Goal: Task Accomplishment & Management: Use online tool/utility

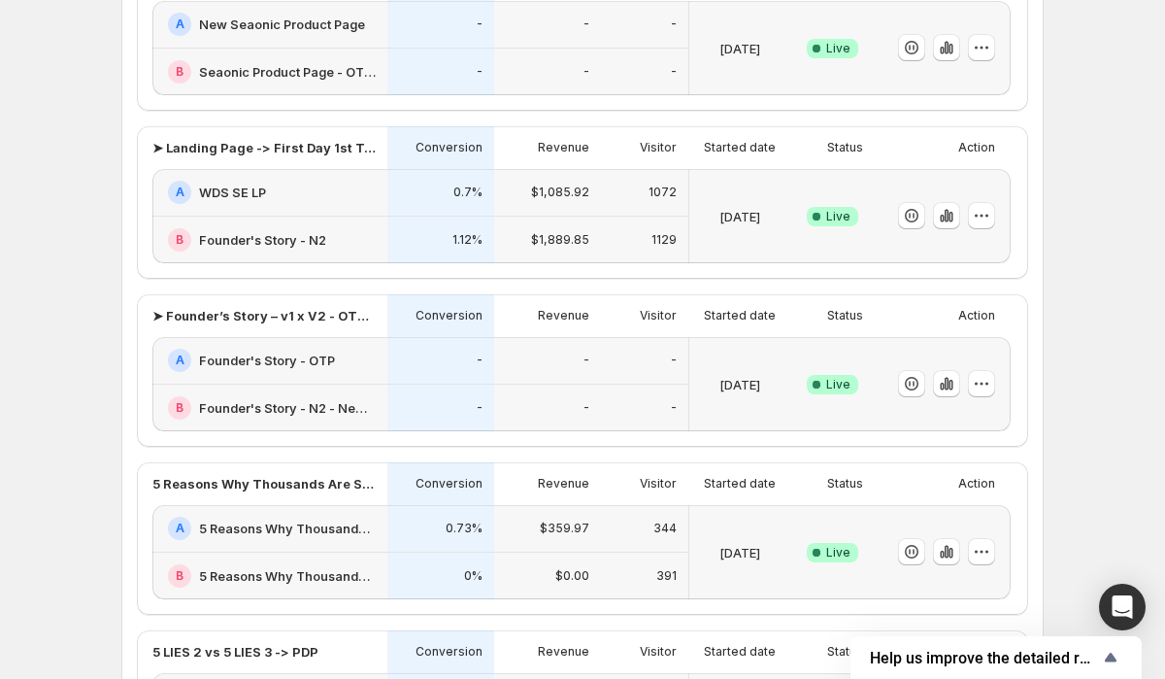
scroll to position [894, 0]
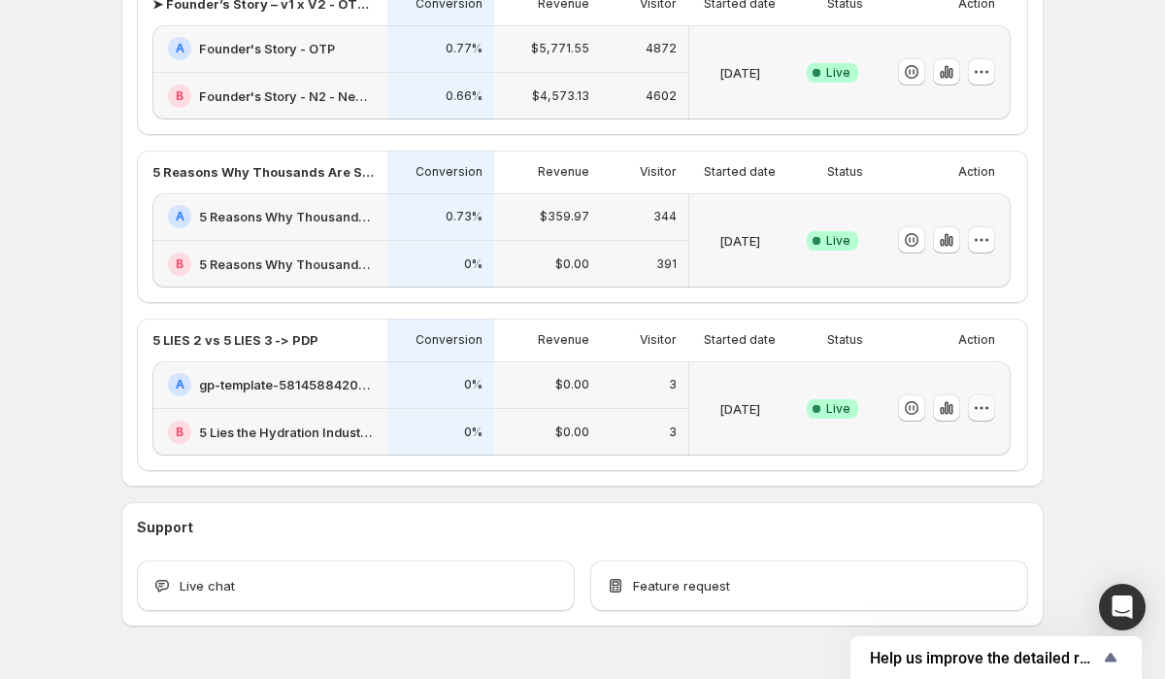
click at [980, 408] on icon "button" at bounding box center [981, 407] width 19 height 19
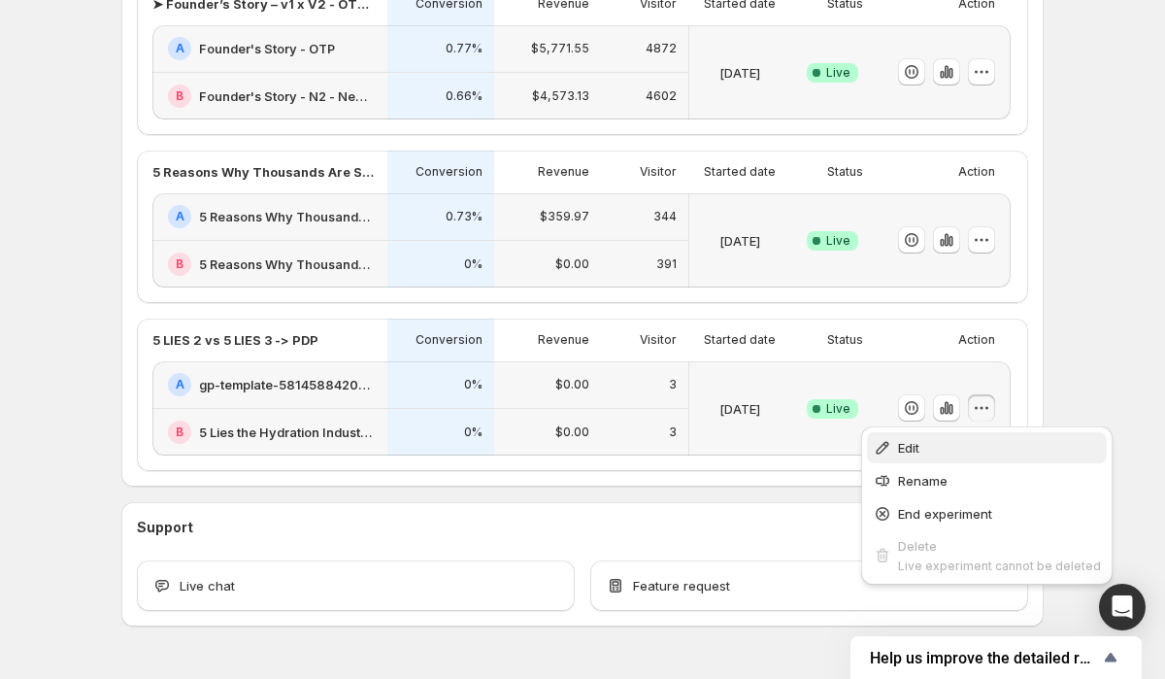
click at [937, 449] on span "Edit" at bounding box center [999, 447] width 203 height 19
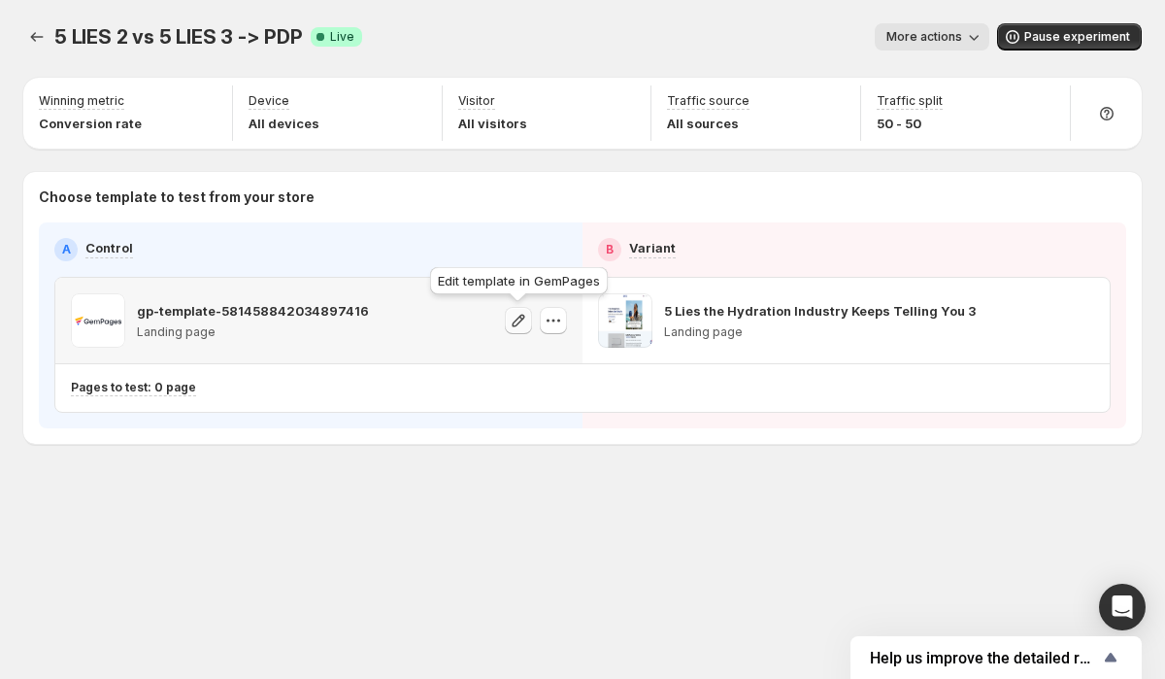
click at [528, 322] on button "button" at bounding box center [518, 320] width 27 height 27
click at [514, 319] on icon "button" at bounding box center [518, 320] width 19 height 19
click at [556, 323] on icon "button" at bounding box center [553, 320] width 19 height 19
click at [327, 469] on div "5 LIES 2 vs 5 LIES 3 -> PDP. This page is ready 5 LIES 2 vs 5 LIES 3 -> PDP Suc…" at bounding box center [582, 274] width 1165 height 549
click at [978, 32] on icon "button" at bounding box center [973, 36] width 19 height 19
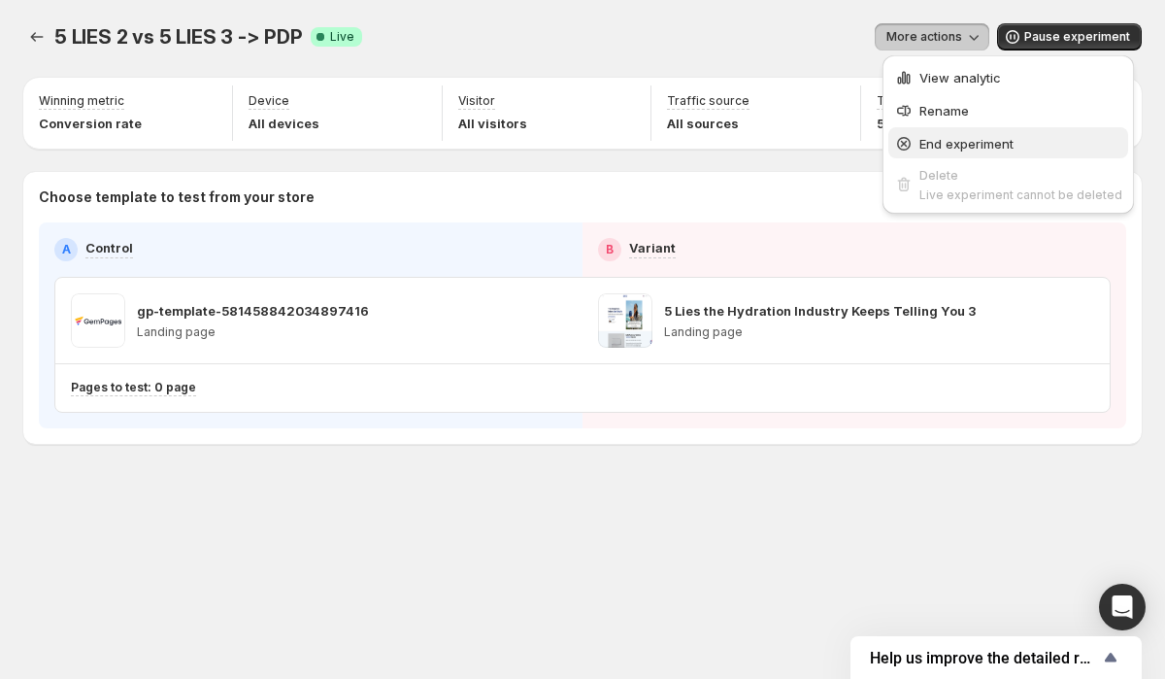
click at [977, 138] on span "End experiment" at bounding box center [966, 144] width 94 height 16
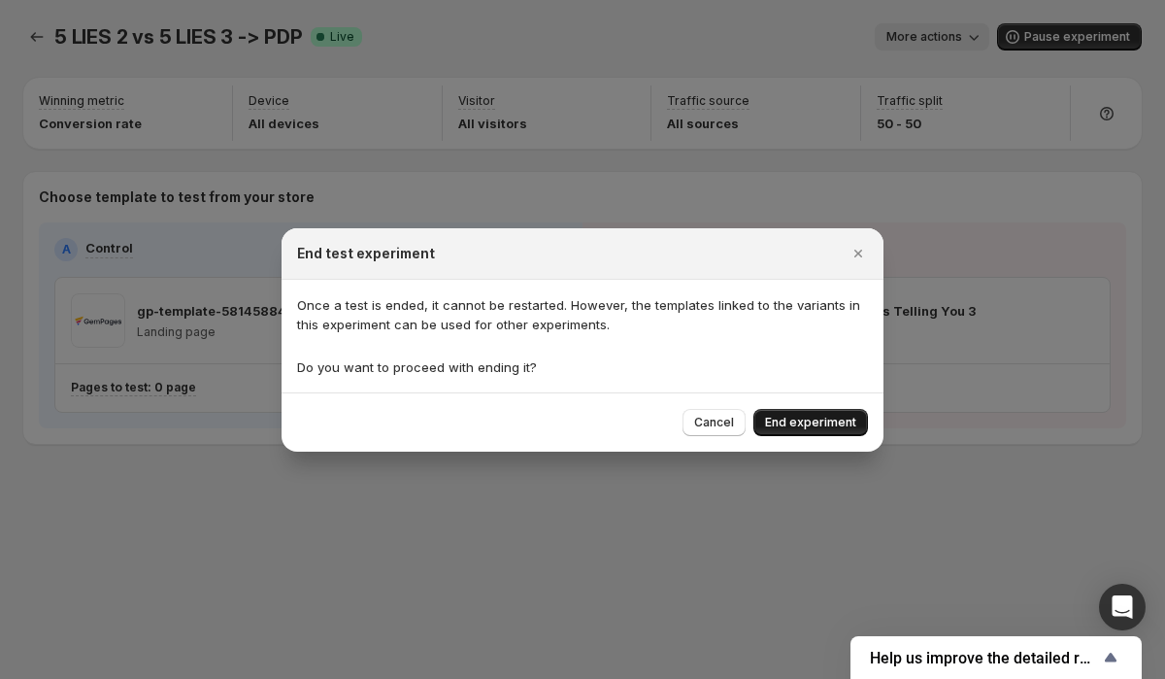
click at [814, 424] on span "End experiment" at bounding box center [810, 423] width 91 height 16
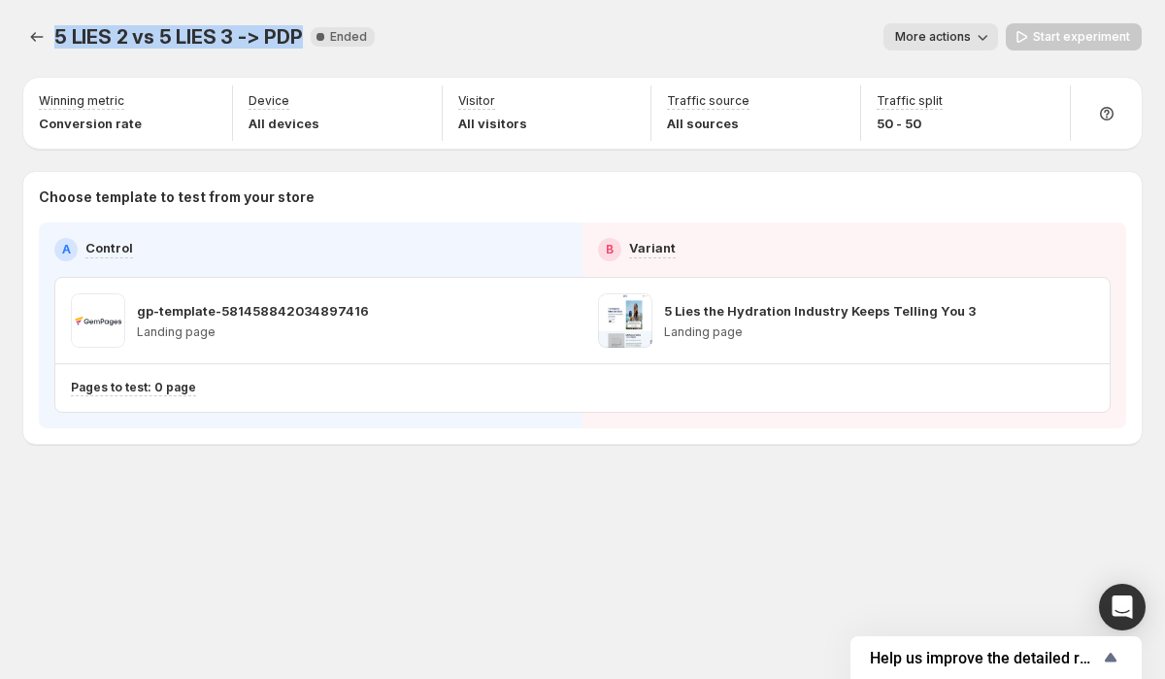
drag, startPoint x: 57, startPoint y: 26, endPoint x: 295, endPoint y: 33, distance: 237.9
click at [295, 33] on span "5 LIES 2 vs 5 LIES 3 -> PDP" at bounding box center [178, 36] width 249 height 23
copy span "5 LIES 2 vs 5 LIES 3 -> PDP"
click at [961, 45] on button "More actions" at bounding box center [940, 36] width 115 height 27
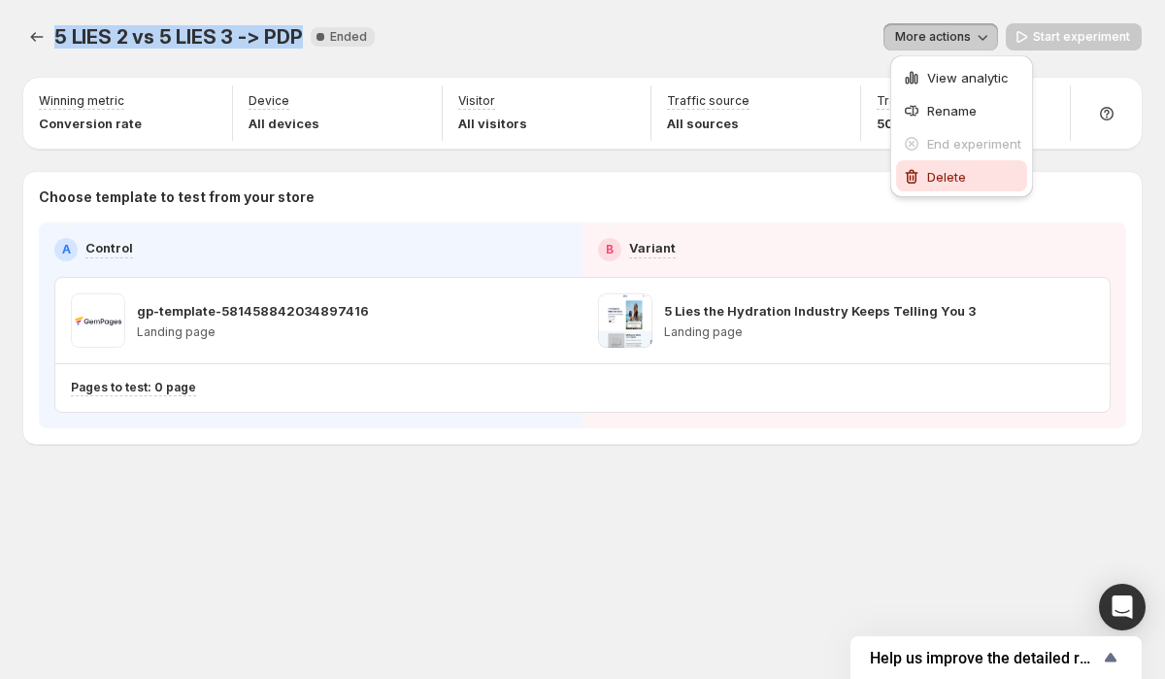
click at [965, 172] on span "Delete" at bounding box center [946, 177] width 39 height 16
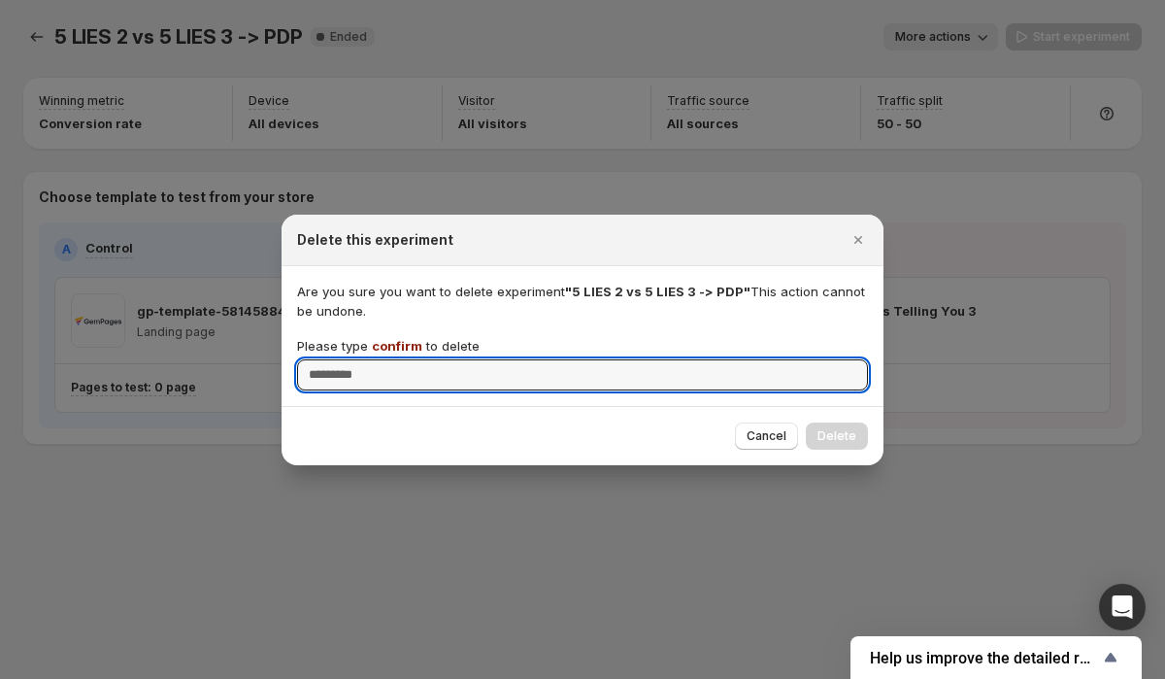
click at [759, 394] on div "Are you sure you want to delete experiment "5 LIES 2 vs 5 LIES 3 -> PDP" This a…" at bounding box center [583, 336] width 602 height 140
click at [736, 377] on input "Please type confirm to delete" at bounding box center [582, 374] width 571 height 31
type input "*******"
click at [834, 428] on span "Delete" at bounding box center [836, 436] width 39 height 16
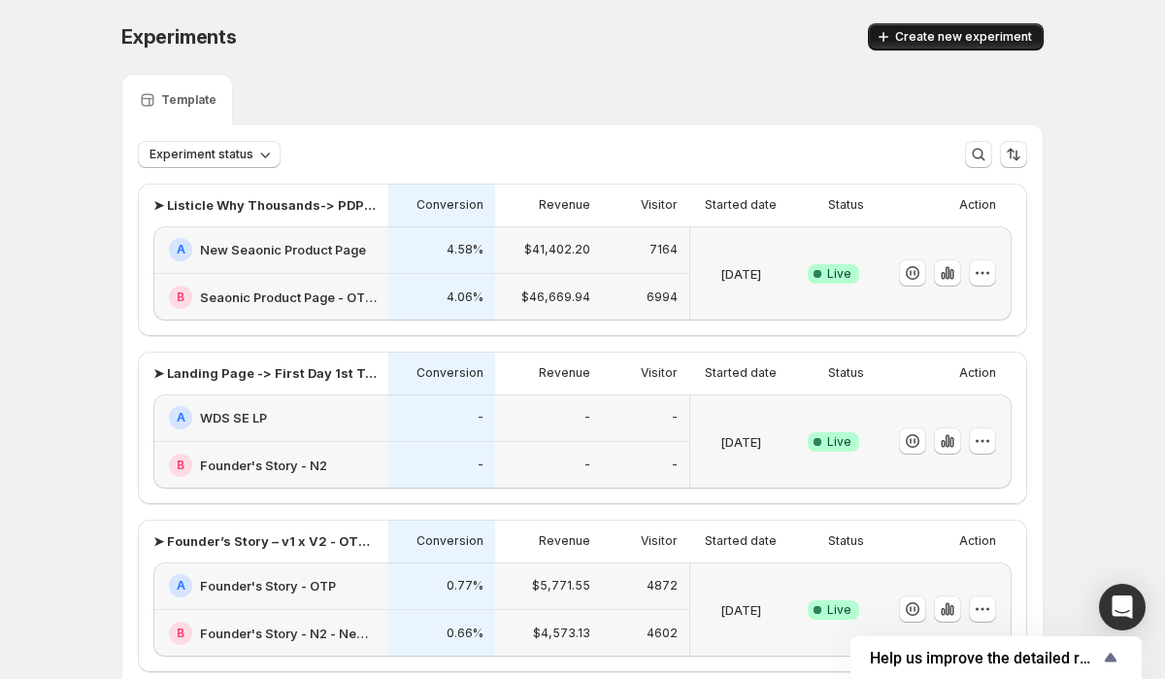
click at [900, 42] on button "Create new experiment" at bounding box center [956, 36] width 176 height 27
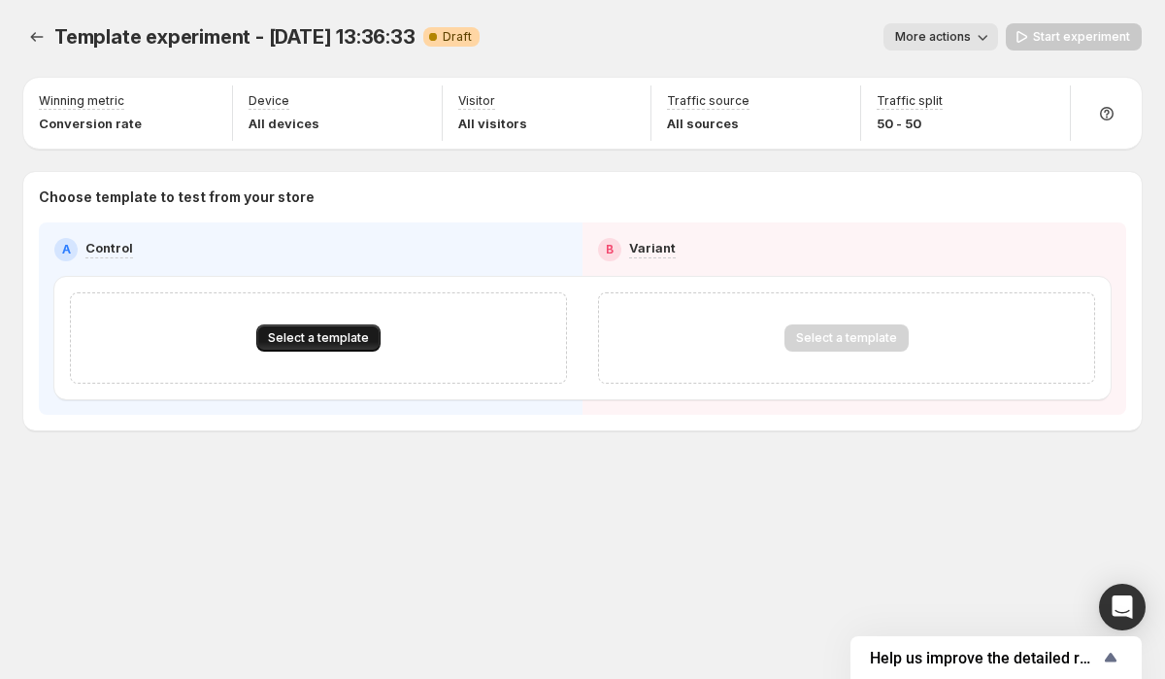
click at [321, 336] on span "Select a template" at bounding box center [318, 338] width 101 height 16
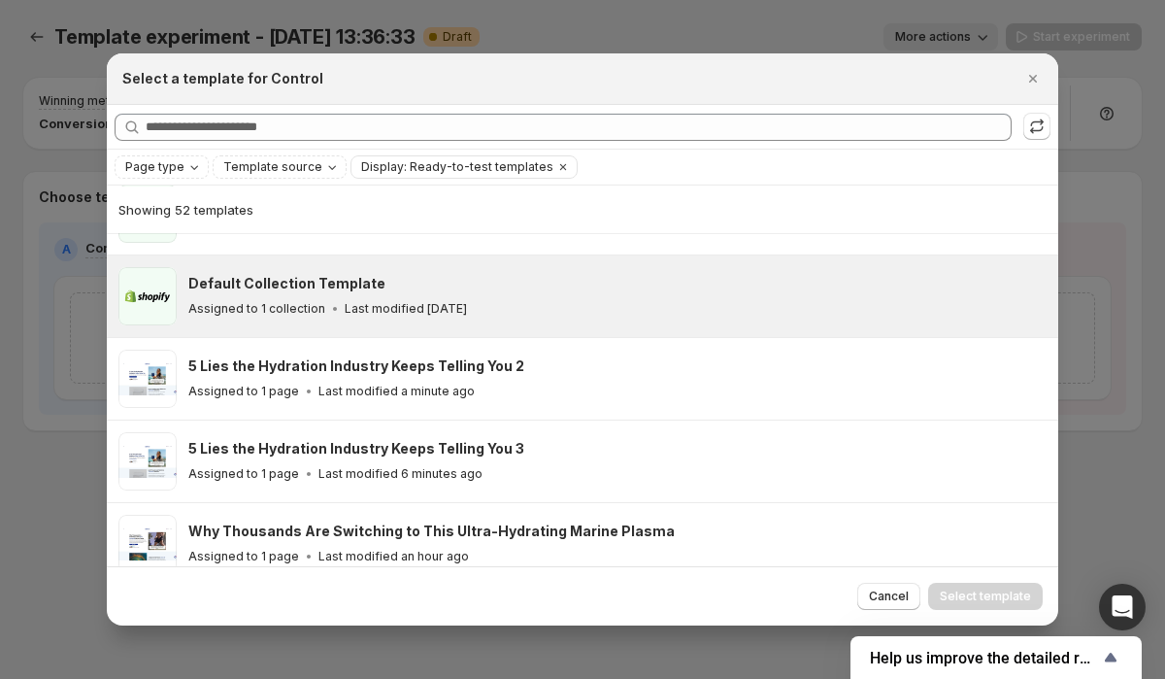
scroll to position [155, 0]
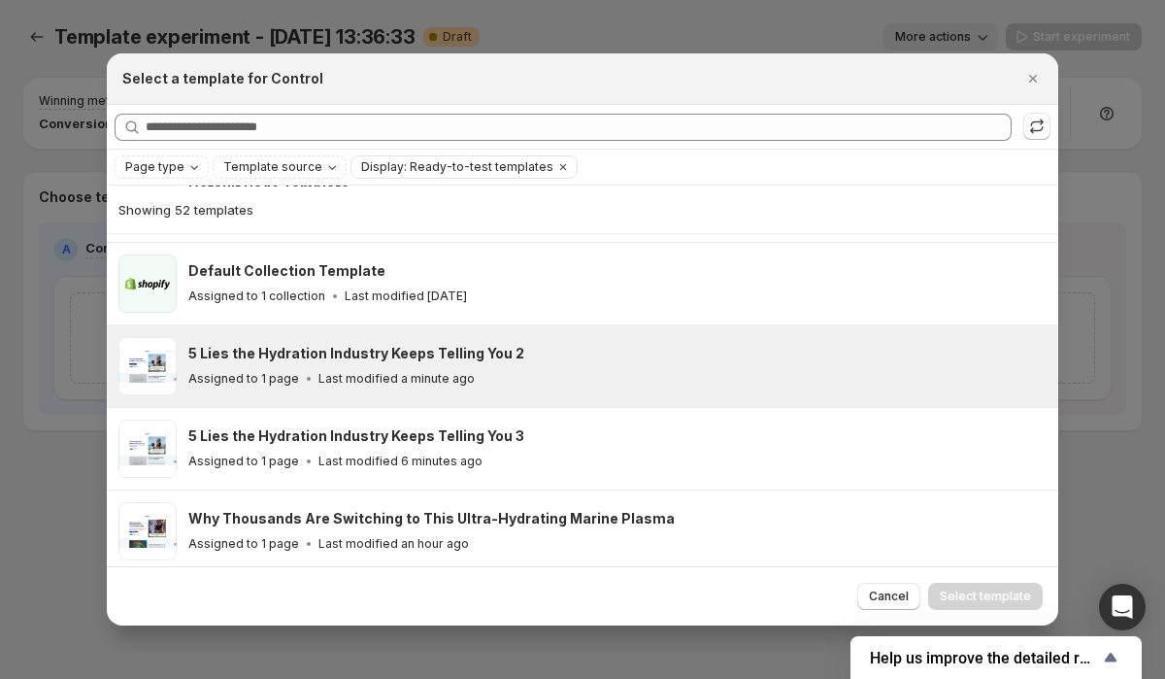
click at [515, 369] on div "Assigned to 1 page Last modified a minute ago" at bounding box center [614, 378] width 852 height 19
click at [974, 594] on span "Select template" at bounding box center [985, 596] width 91 height 16
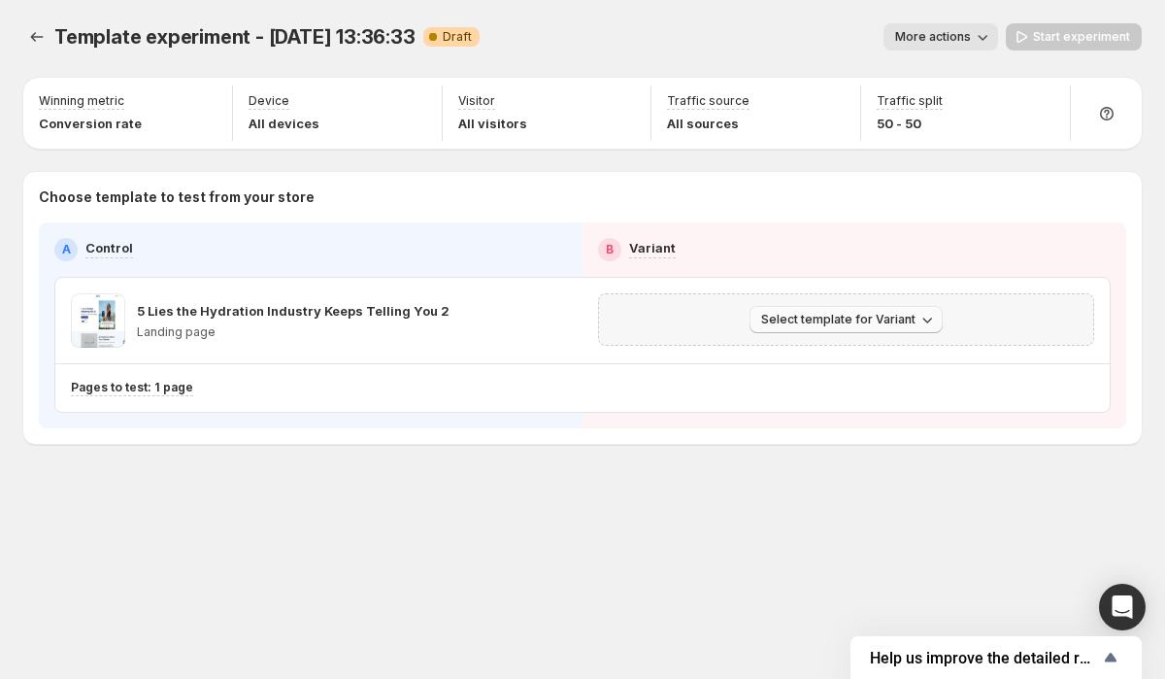
click at [831, 323] on span "Select template for Variant" at bounding box center [838, 320] width 154 height 16
click at [875, 360] on span "Select an existing template" at bounding box center [832, 360] width 164 height 16
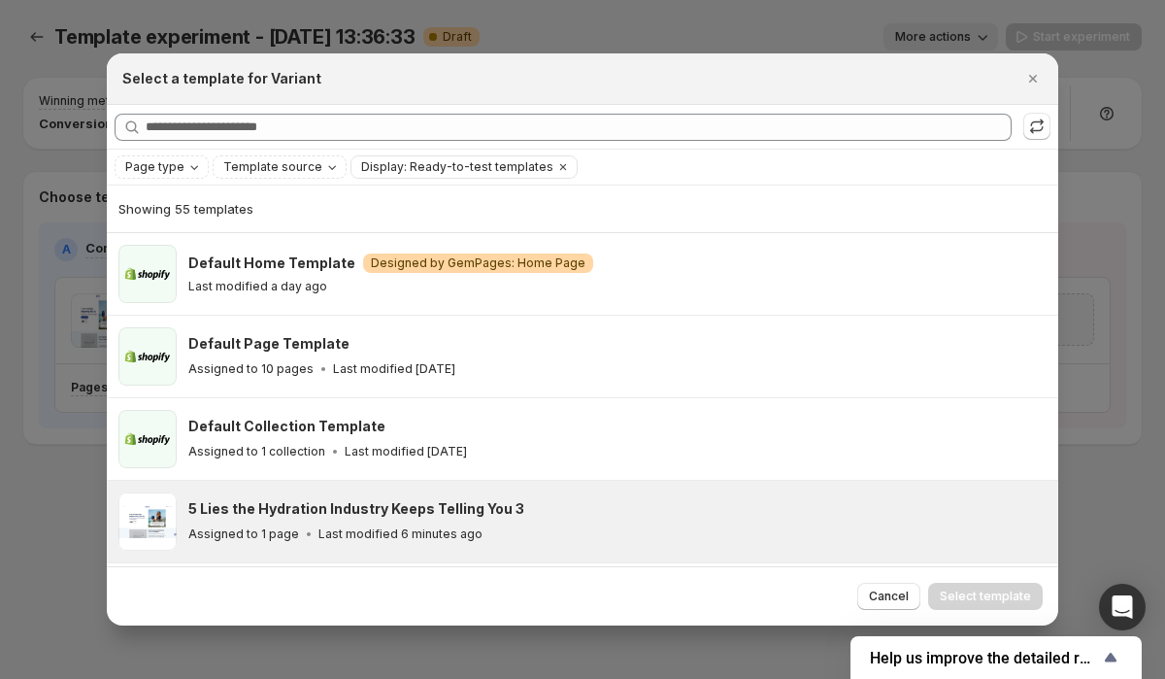
click at [533, 521] on div "5 Lies the Hydration Industry Keeps Telling You 3 Assigned to 1 page Last modif…" at bounding box center [614, 521] width 852 height 45
click at [1003, 607] on button "Select template" at bounding box center [985, 595] width 115 height 27
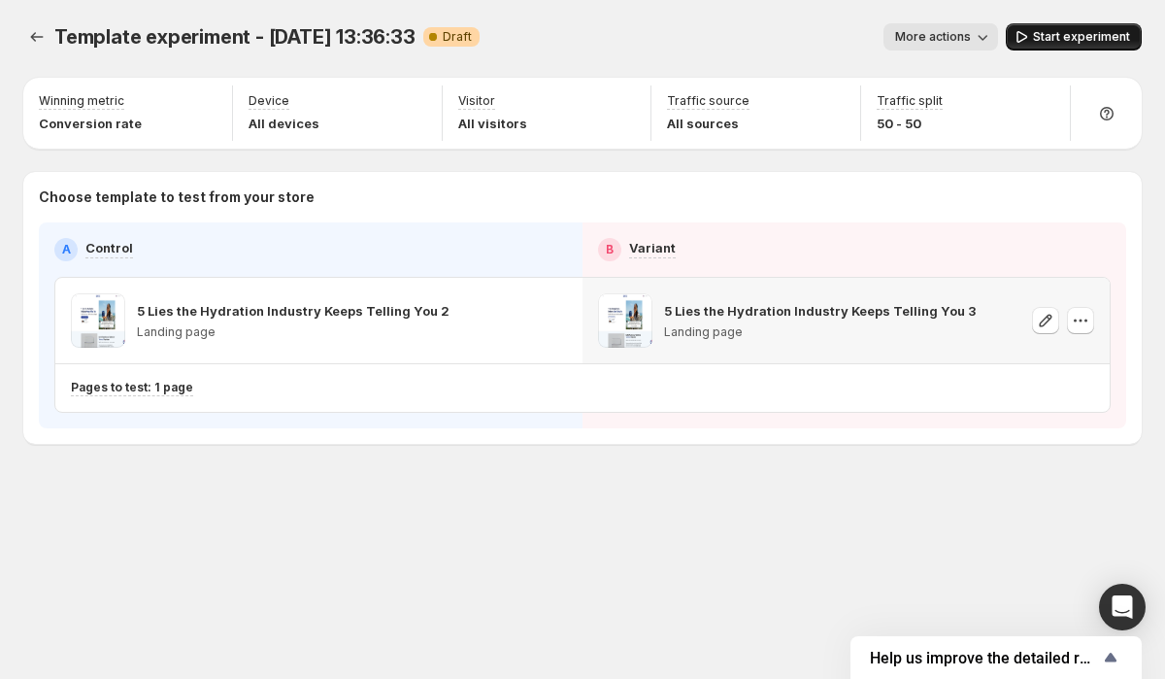
click at [1061, 47] on button "Start experiment" at bounding box center [1074, 36] width 136 height 27
